Goal: Task Accomplishment & Management: Complete application form

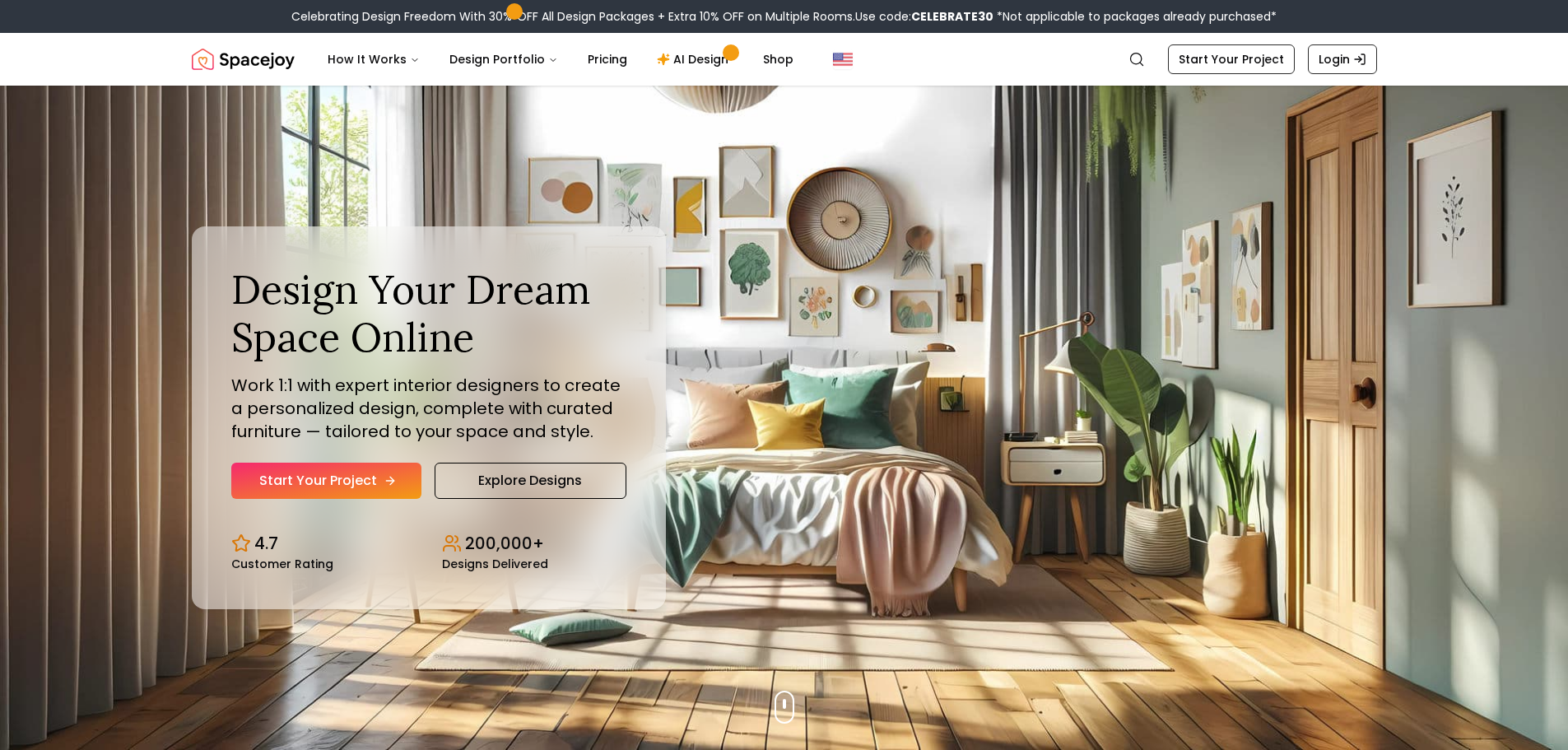
click at [349, 470] on link "Start Your Project" at bounding box center [326, 481] width 190 height 37
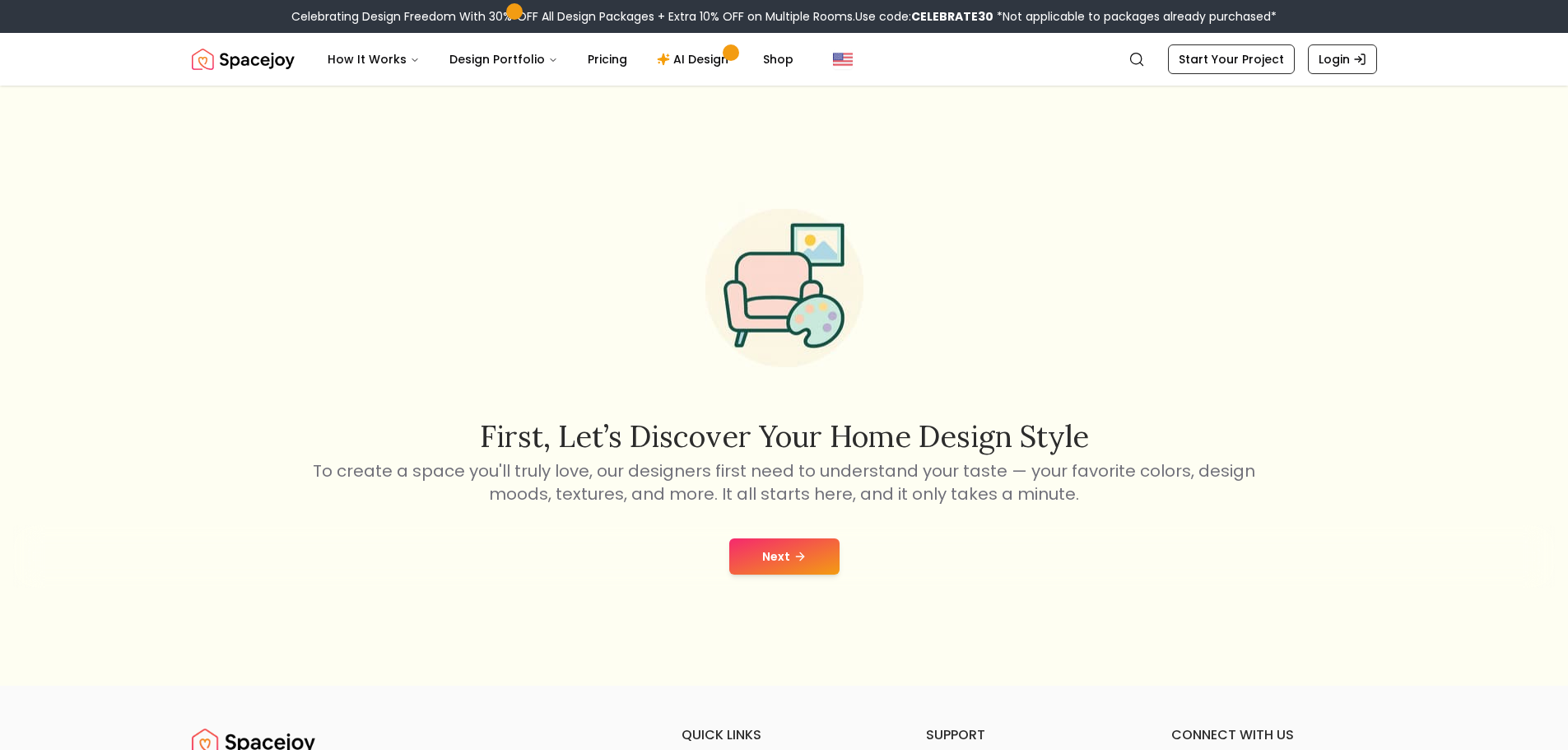
click at [784, 553] on button "Next" at bounding box center [784, 557] width 111 height 37
